Goal: Find specific page/section: Find specific page/section

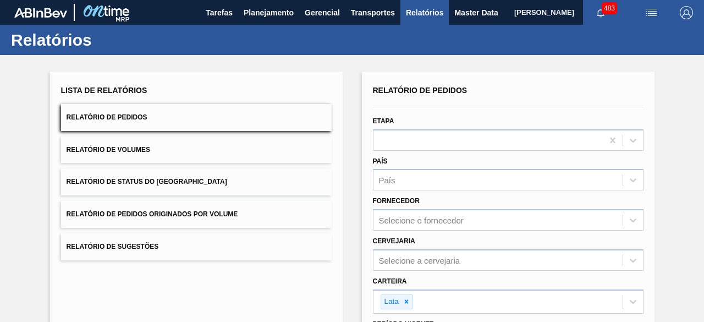
scroll to position [189, 0]
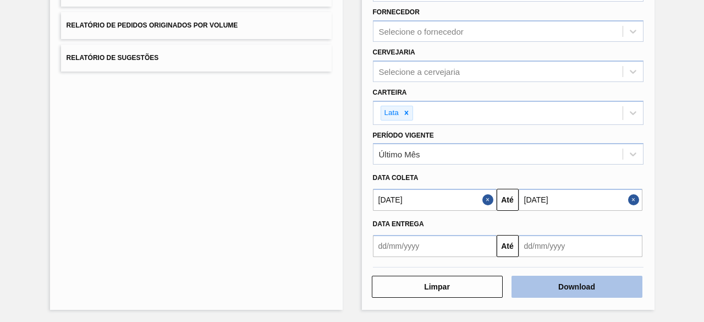
click at [600, 286] on button "Download" at bounding box center [577, 287] width 131 height 22
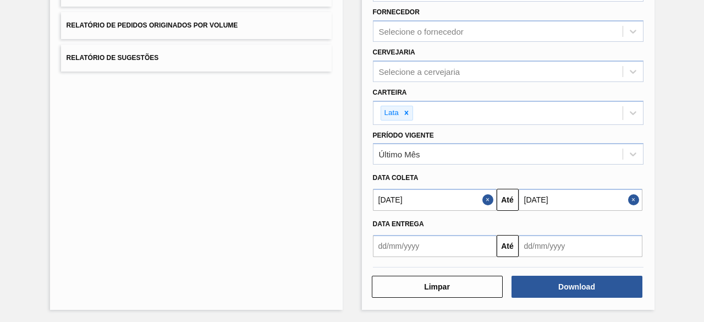
click at [666, 33] on div "Lista de Relatórios Relatório de Pedidos Relatório de Volumes Relatório de Stat…" at bounding box center [352, 94] width 704 height 457
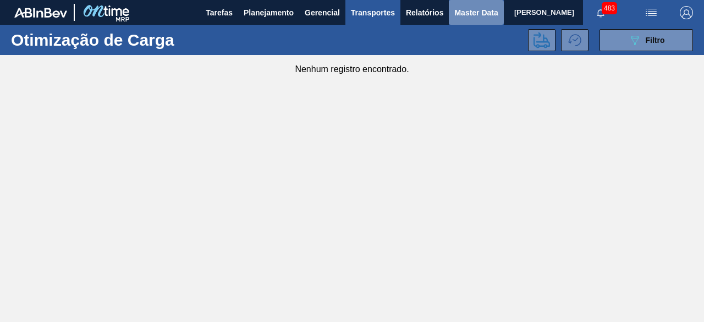
click at [471, 7] on span "Master Data" at bounding box center [476, 12] width 43 height 13
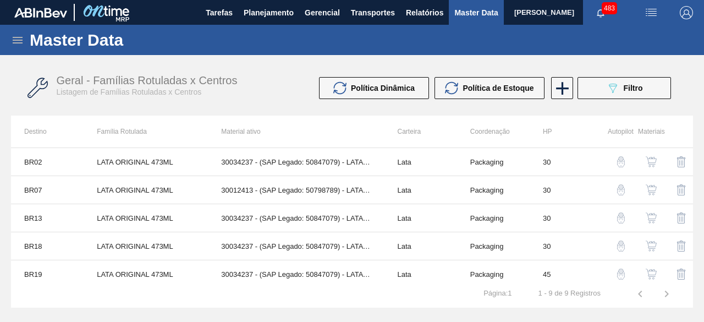
click at [18, 37] on icon at bounding box center [18, 40] width 10 height 7
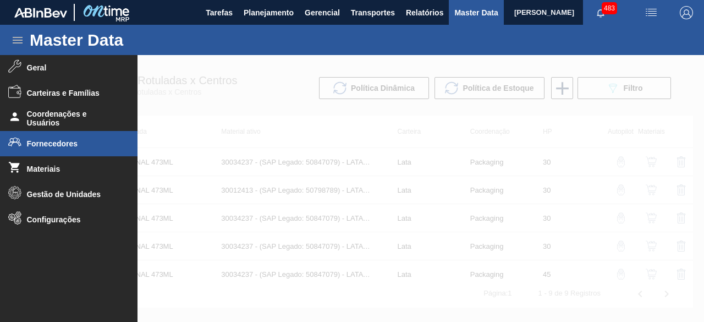
click at [55, 143] on span "Fornecedores" at bounding box center [72, 143] width 91 height 9
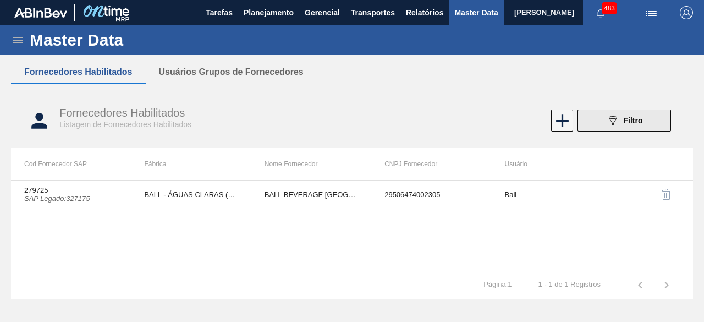
click at [630, 127] on div "089F7B8B-B2A5-4AFE-B5C0-19BA573D28AC Filtro" at bounding box center [624, 120] width 37 height 13
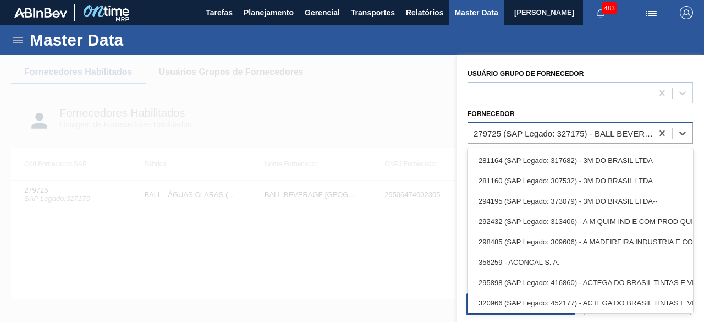
click at [579, 133] on div "279725 (SAP Legado: 327175) - BALL BEVERAGE CAN SOUTH AMERICA SA" at bounding box center [564, 132] width 180 height 9
paste input "327175"
type input "327175"
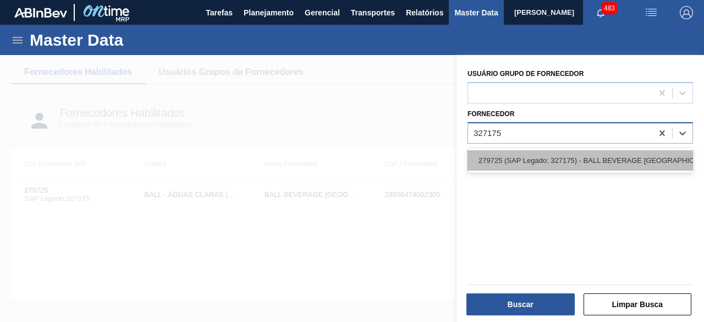
click at [570, 154] on div "279725 (SAP Legado: 327175) - BALL BEVERAGE CAN SOUTH AMERICA SA" at bounding box center [581, 160] width 226 height 20
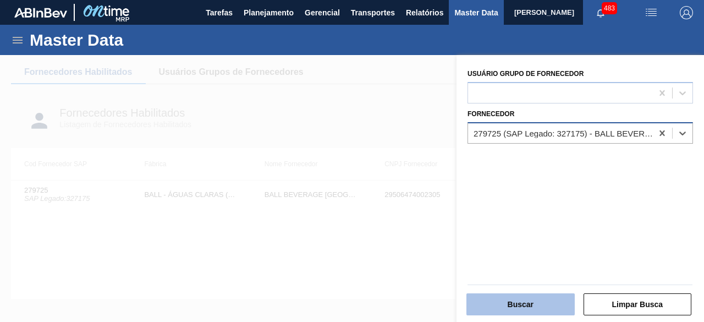
click at [551, 302] on button "Buscar" at bounding box center [521, 304] width 108 height 22
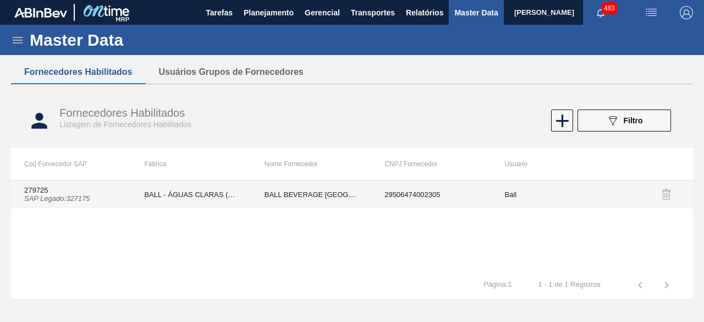
click at [219, 182] on td "BALL - ÁGUAS CLARAS (SC)" at bounding box center [191, 195] width 120 height 28
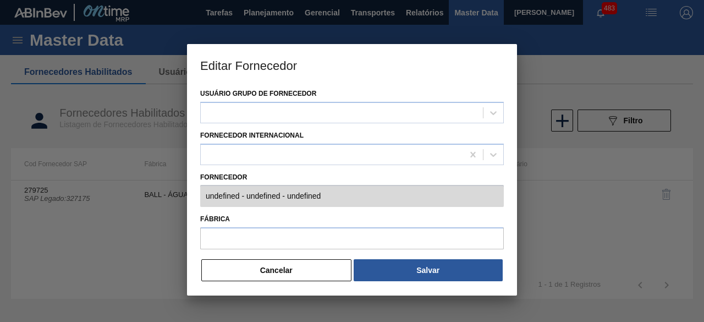
type input "279725 (SAP Legado: 327175) - BALL BEVERAGE CAN SOUTH AMERICA SA - 295064740023…"
type input "BALL - ÁGUAS CLARAS (SC)"
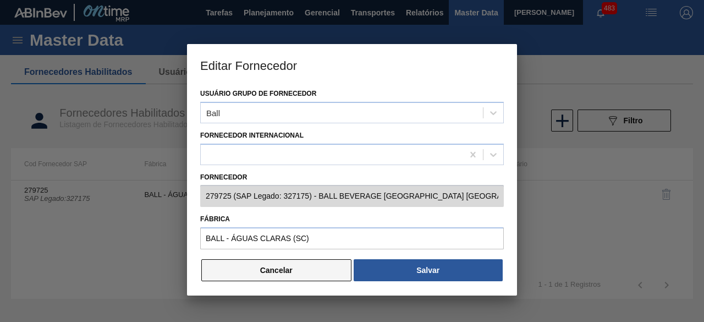
click at [326, 274] on button "Cancelar" at bounding box center [276, 270] width 150 height 22
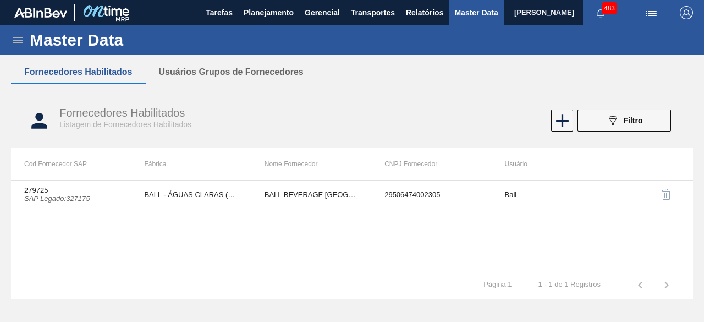
click at [610, 109] on div "Fornecedores Habilitados Listagem de Fornecedores Habilitados 089F7B8B-B2A5-4AF…" at bounding box center [352, 120] width 682 height 41
click at [621, 114] on div "089F7B8B-B2A5-4AFE-B5C0-19BA573D28AC Filtro" at bounding box center [624, 120] width 37 height 13
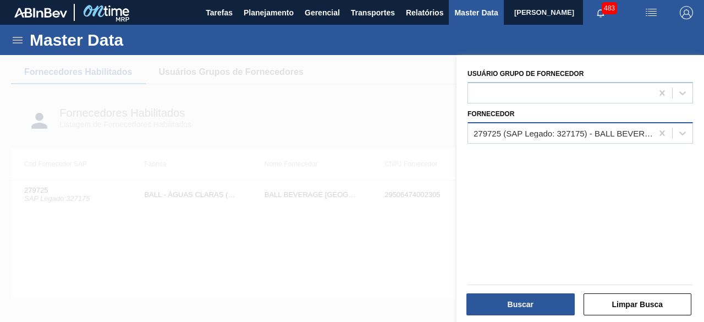
click at [605, 134] on div "279725 (SAP Legado: 327175) - BALL BEVERAGE CAN SOUTH AMERICA SA" at bounding box center [564, 132] width 180 height 9
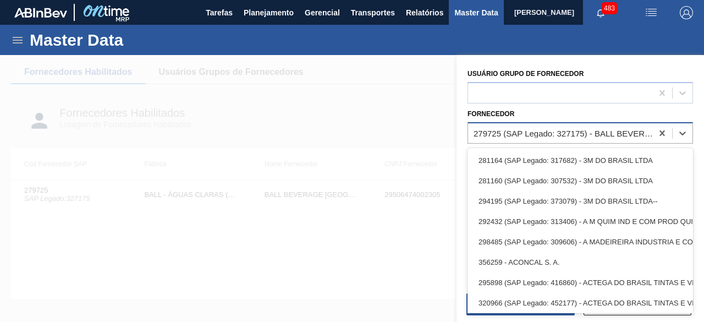
paste input "328451"
type input "328451"
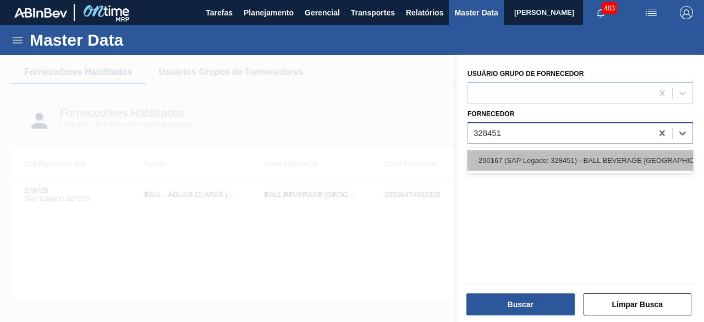
click at [560, 155] on div "290167 (SAP Legado: 328451) - BALL BEVERAGE CAN SOUTH AMERICA SA" at bounding box center [581, 160] width 226 height 20
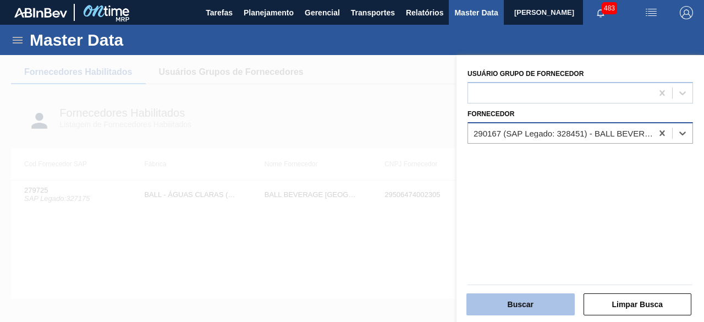
click at [542, 305] on button "Buscar" at bounding box center [521, 304] width 108 height 22
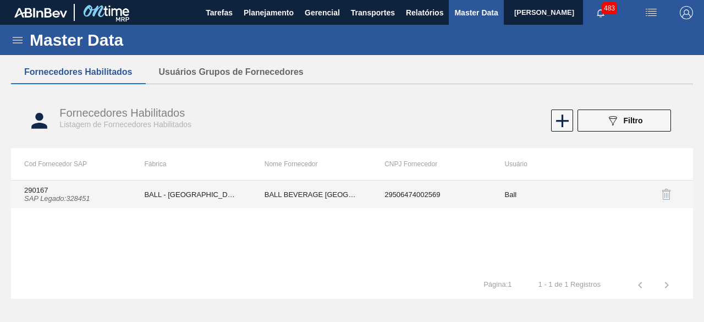
click at [332, 195] on td "BALL BEVERAGE CAN SOUTH AMERICA SA" at bounding box center [312, 195] width 120 height 28
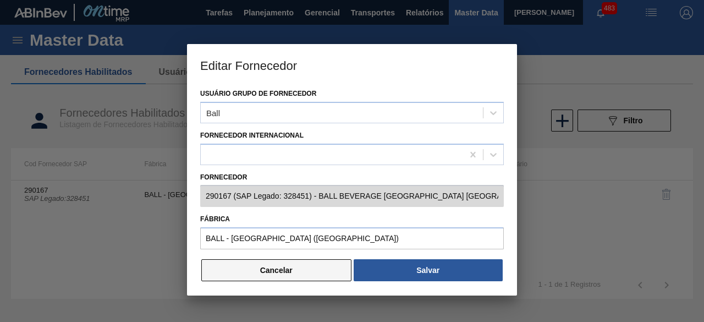
click at [319, 271] on button "Cancelar" at bounding box center [276, 270] width 150 height 22
